Goal: Information Seeking & Learning: Learn about a topic

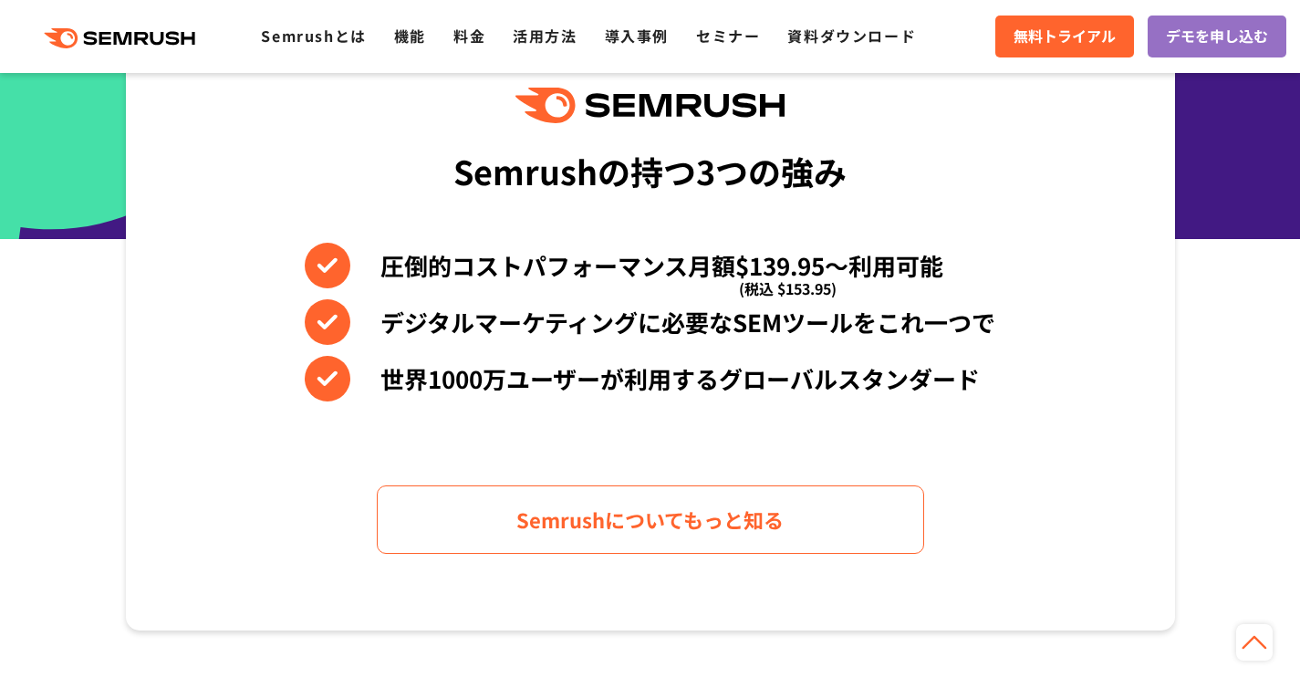
scroll to position [156, 0]
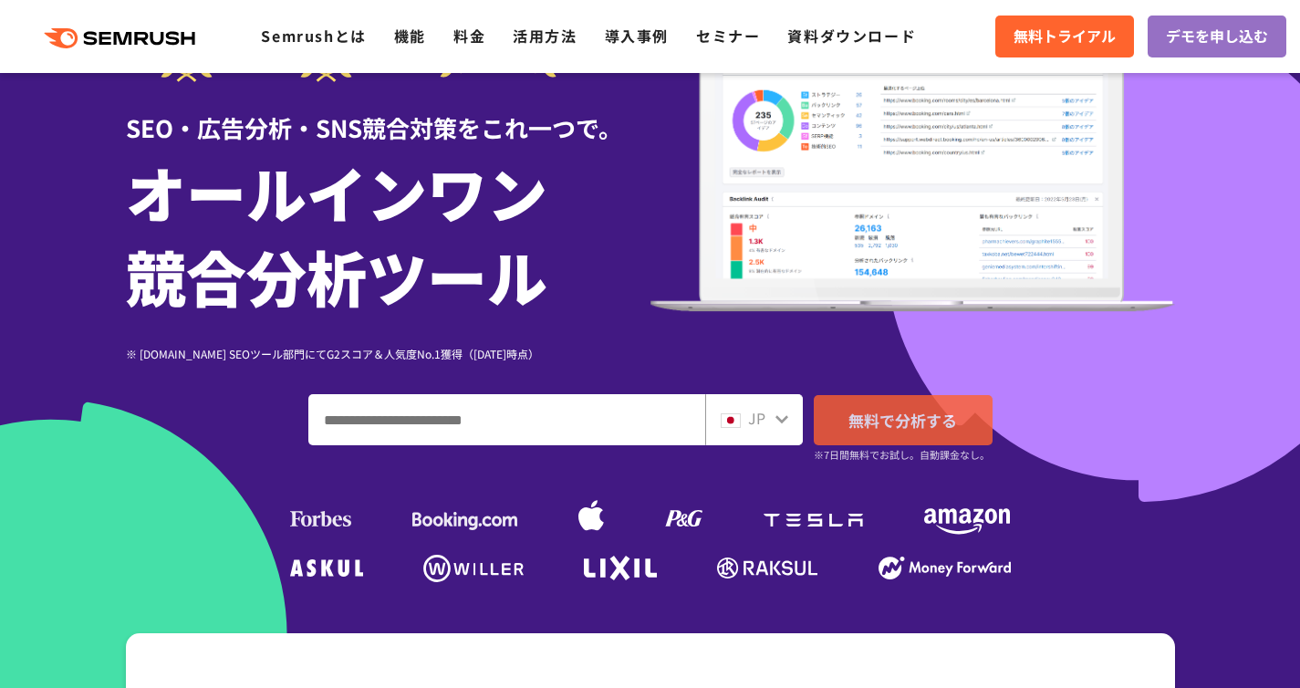
click at [893, 405] on link "無料で分析する" at bounding box center [903, 420] width 179 height 50
click at [570, 251] on h1 "オールインワン 競合分析ツール" at bounding box center [388, 234] width 525 height 168
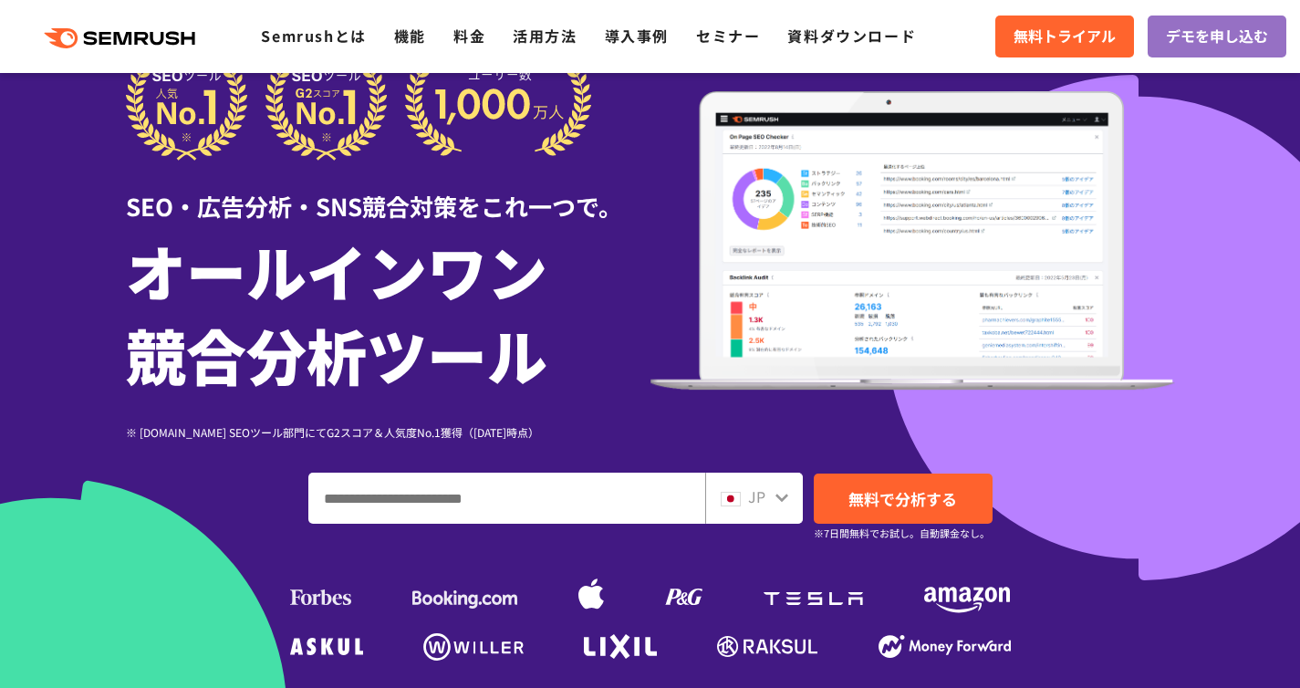
scroll to position [0, 0]
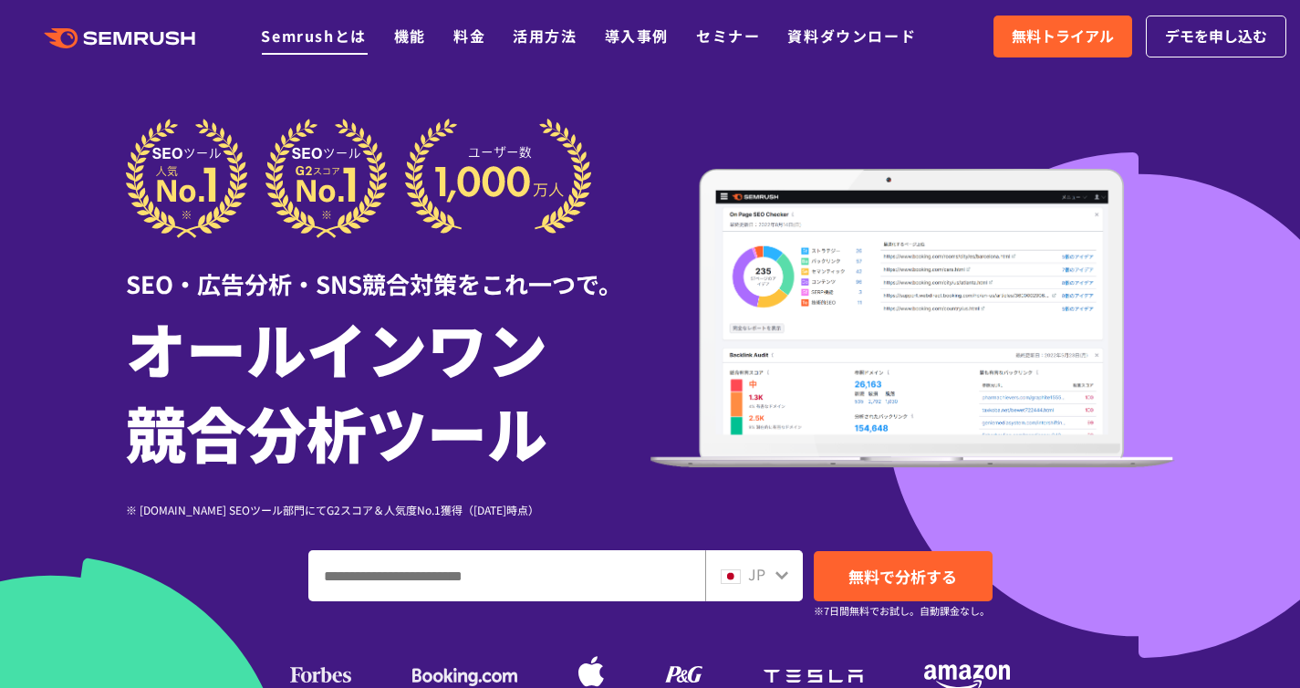
click at [321, 35] on link "Semrushとは" at bounding box center [313, 36] width 105 height 22
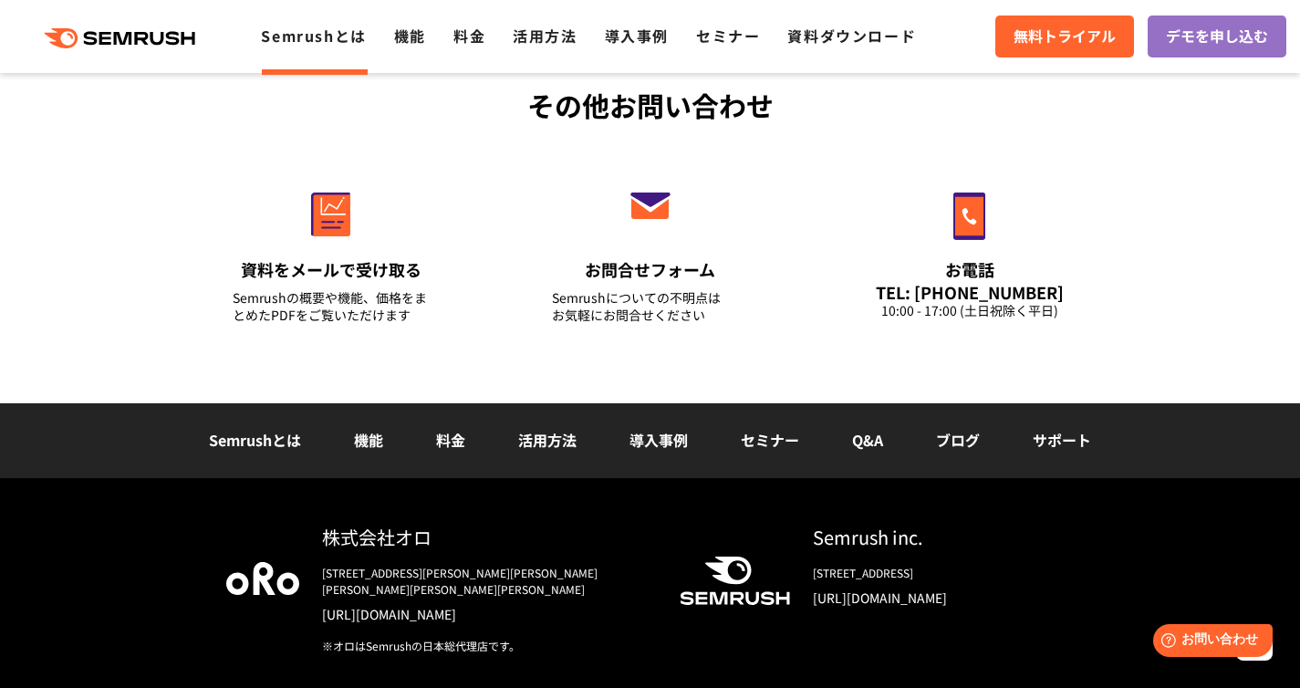
scroll to position [4528, 0]
